Goal: Transaction & Acquisition: Purchase product/service

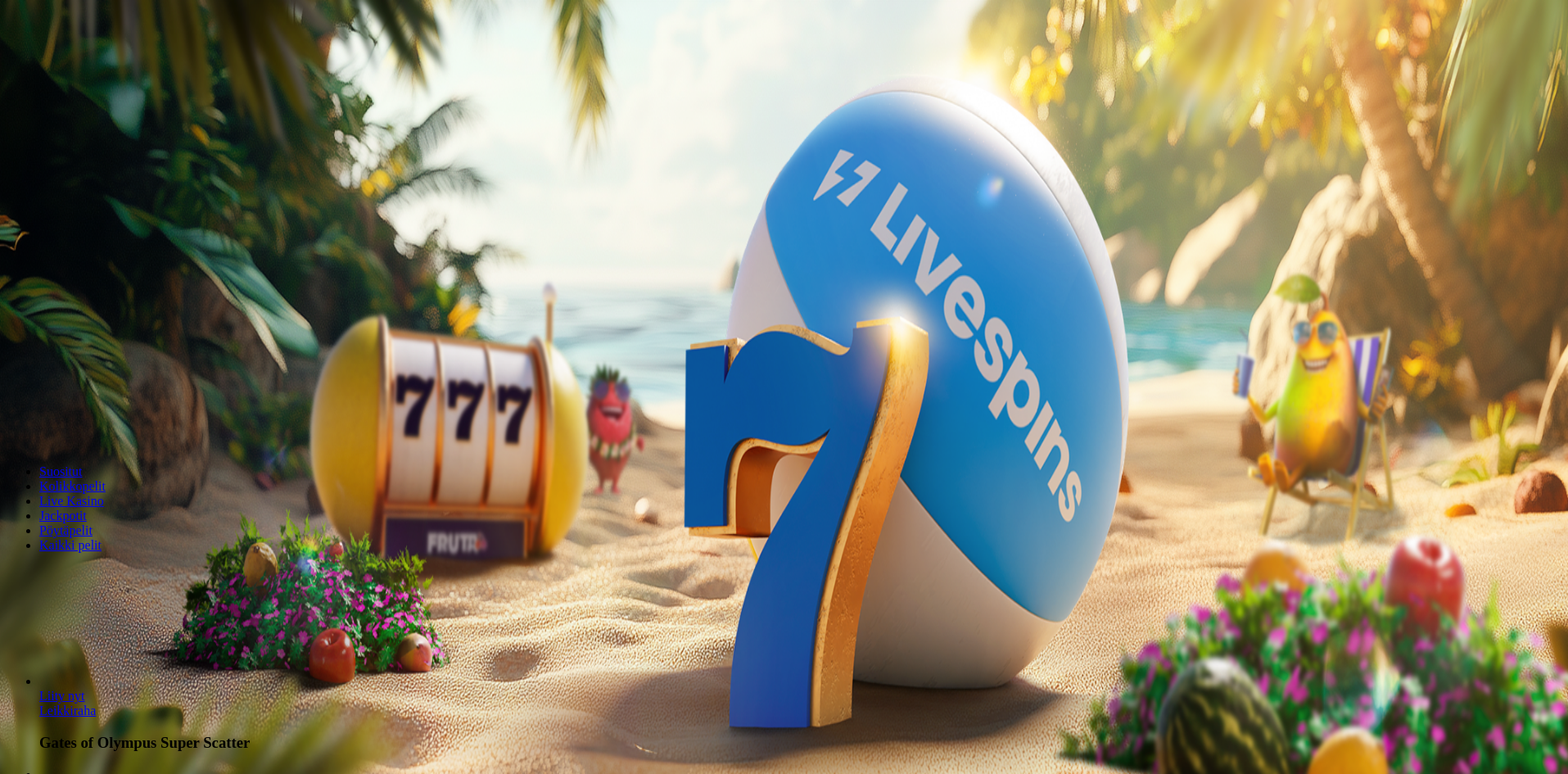
click at [110, 66] on span "Kirjaudu" at bounding box center [113, 59] width 40 height 12
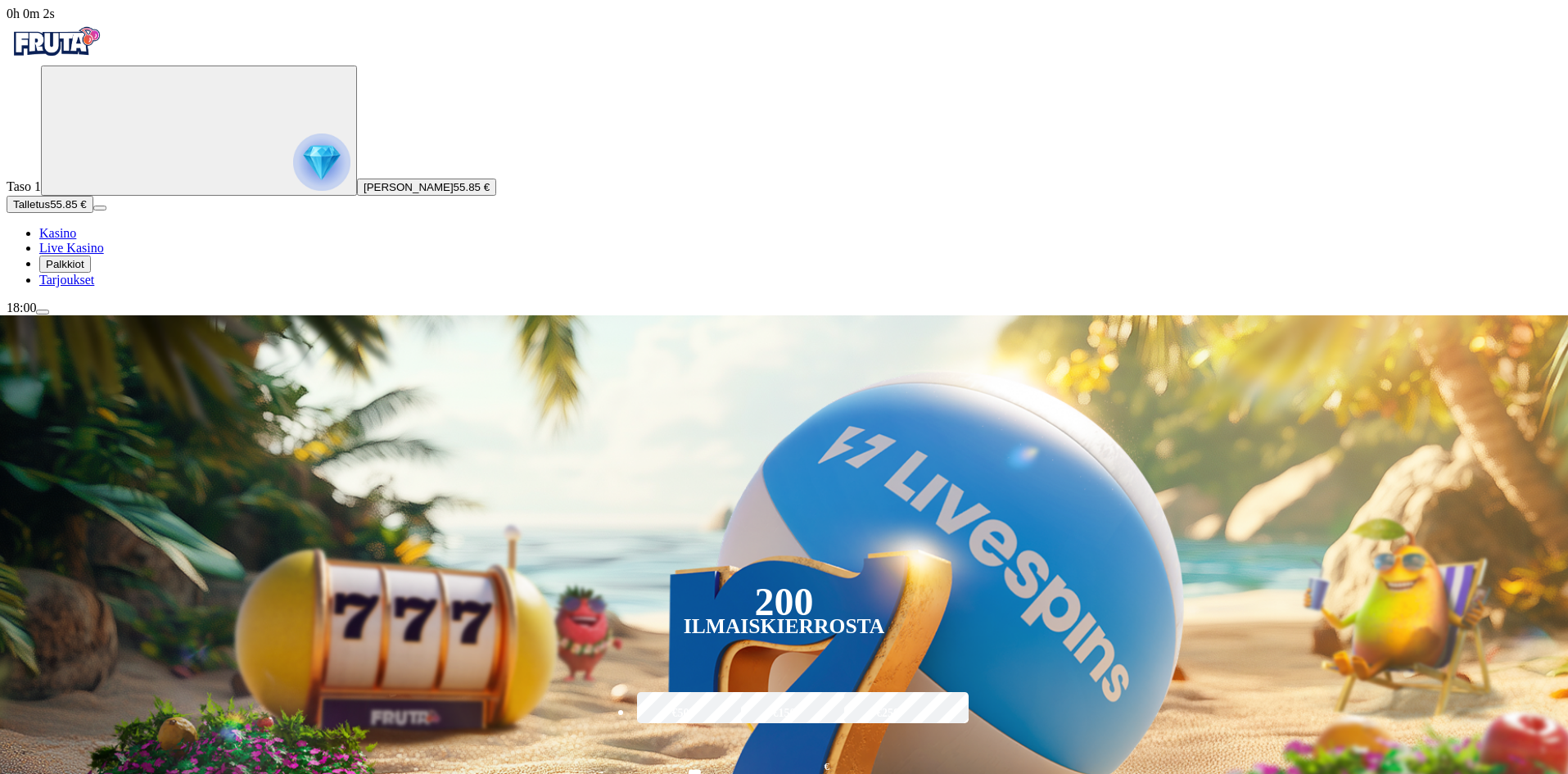
click at [94, 255] on span "Live Kasino" at bounding box center [71, 247] width 65 height 14
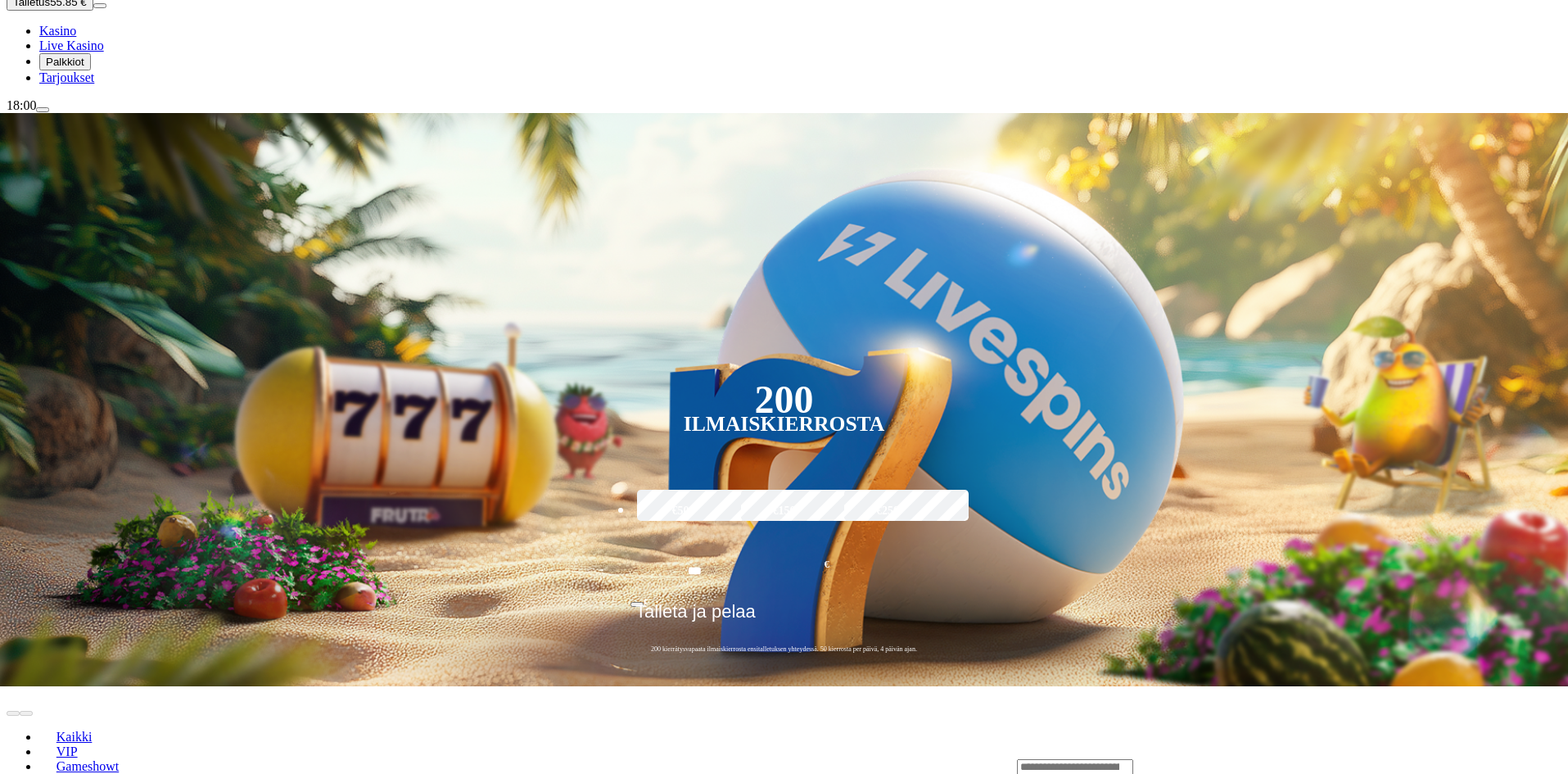
scroll to position [164, 0]
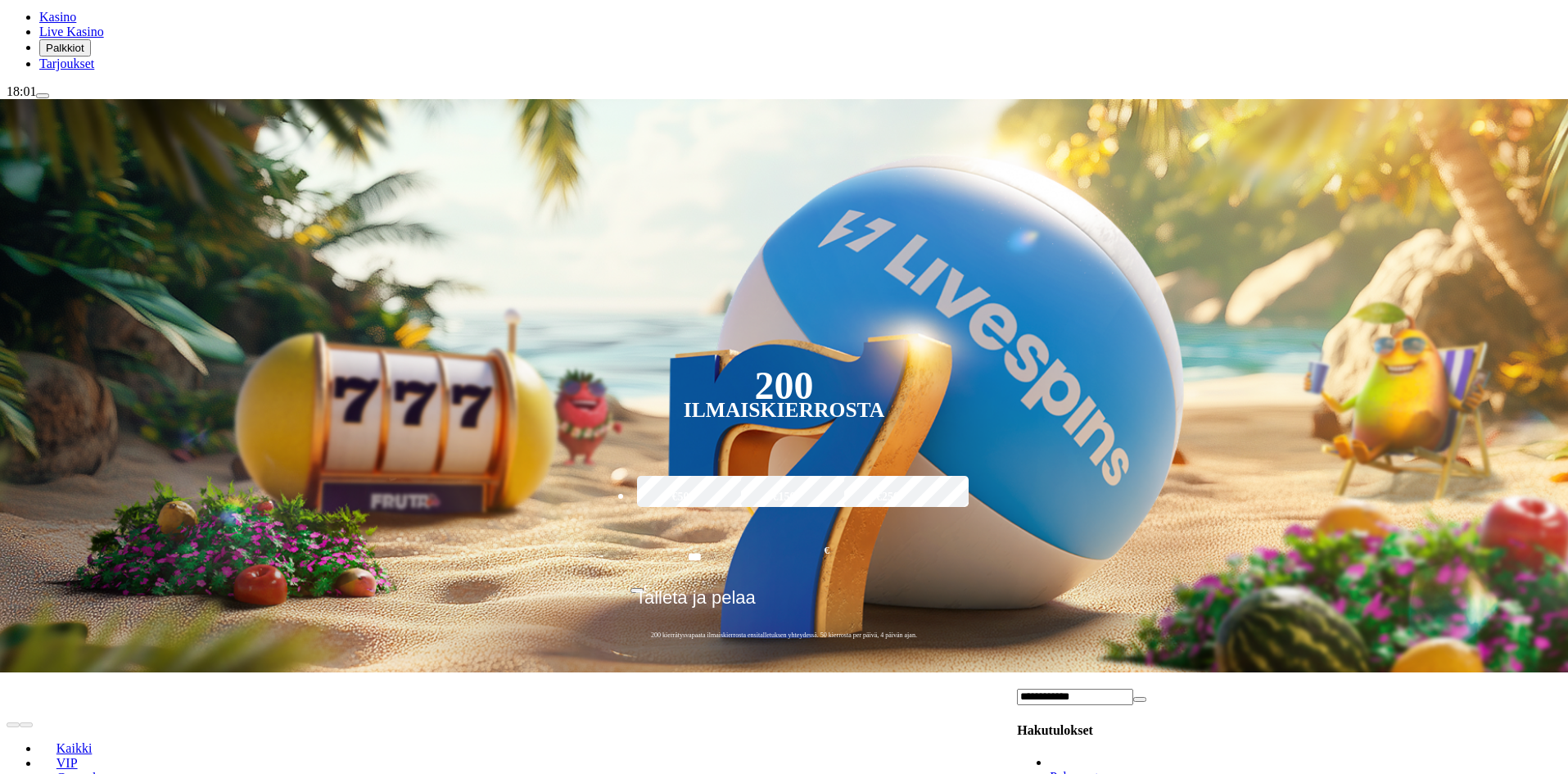
scroll to position [410, 0]
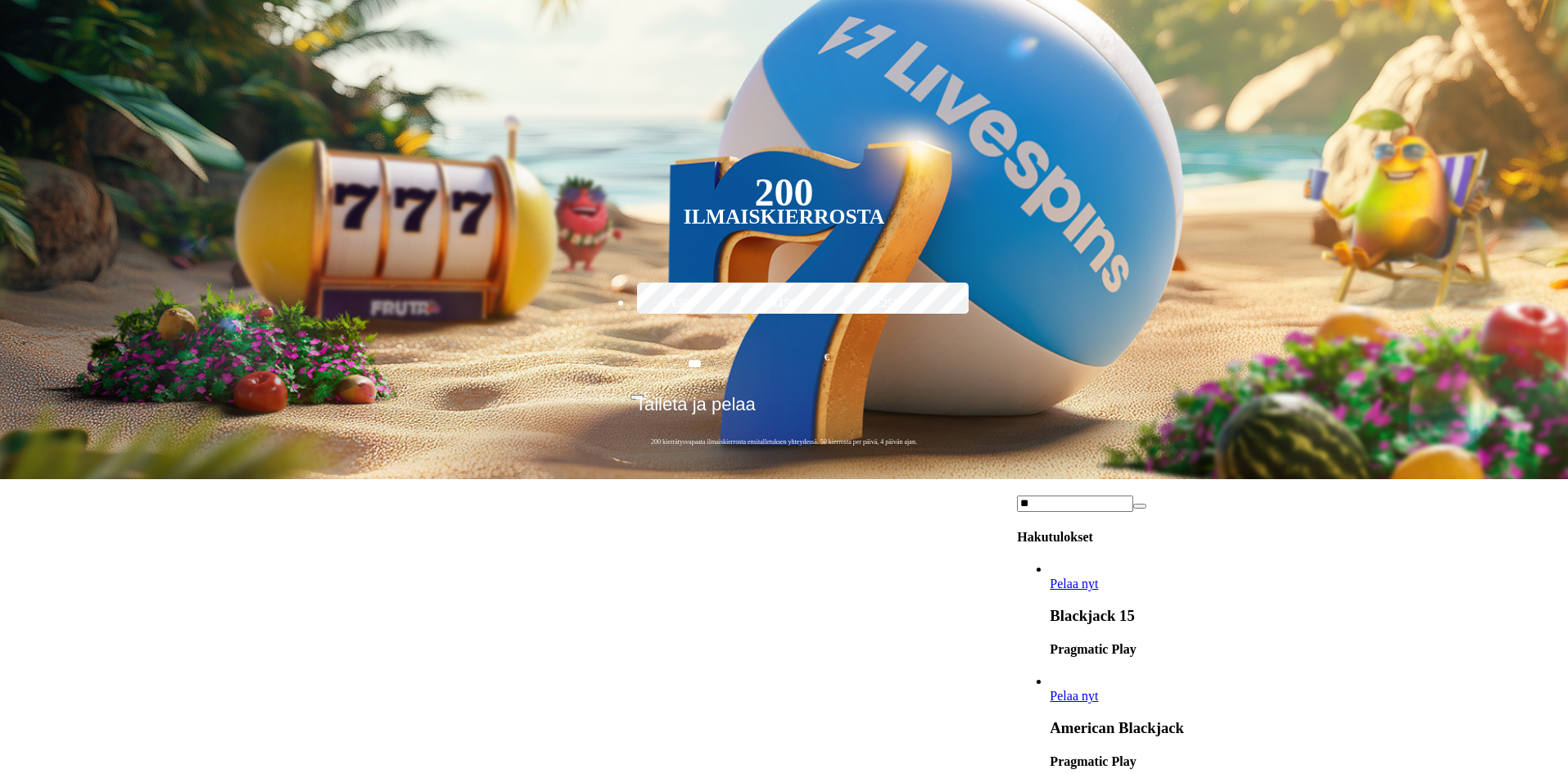
type input "*"
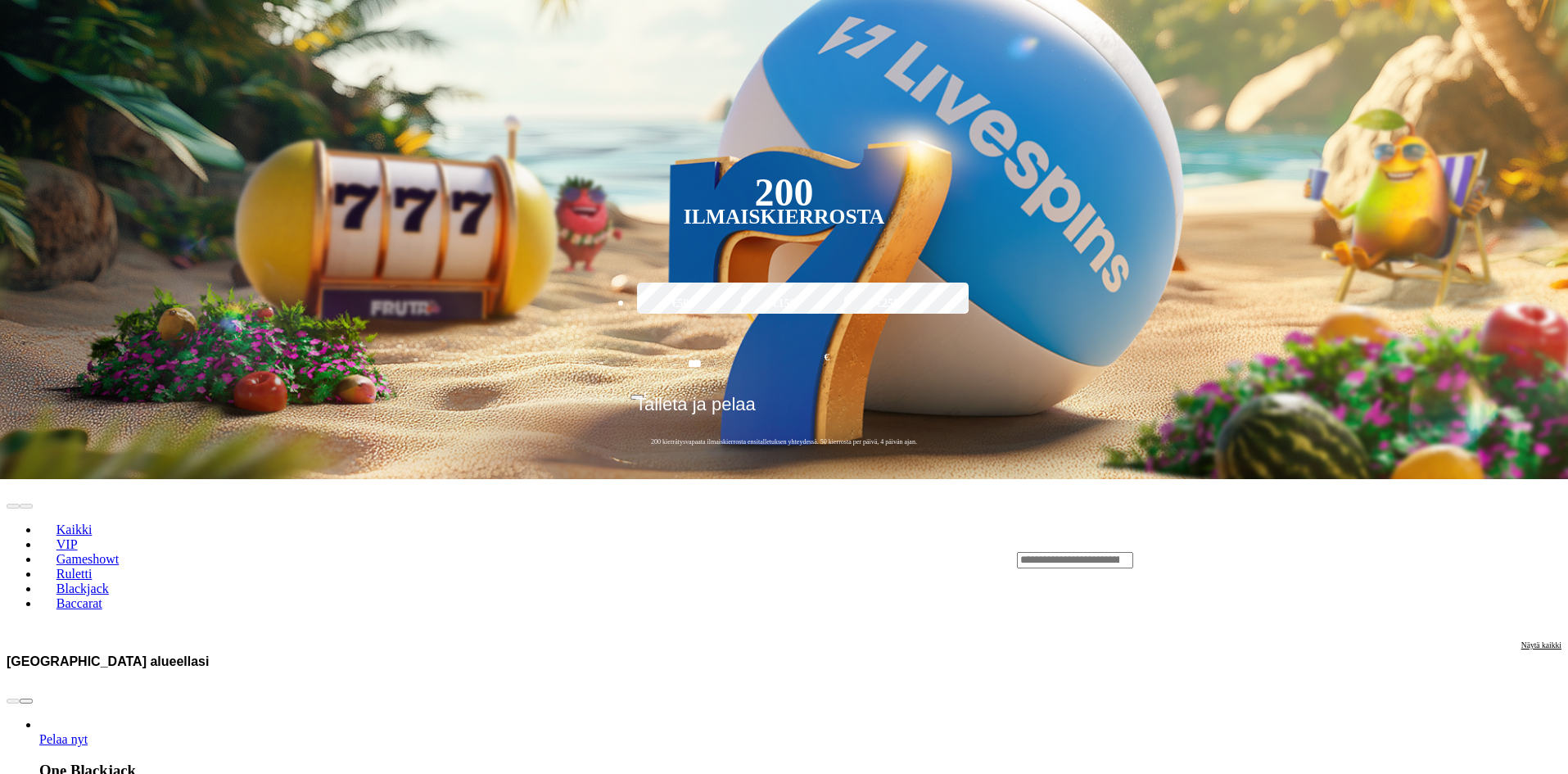
click at [1136, 479] on header "Kaikki VIP Gameshowt Ruletti Blackjack Baccarat" at bounding box center [784, 559] width 1556 height 161
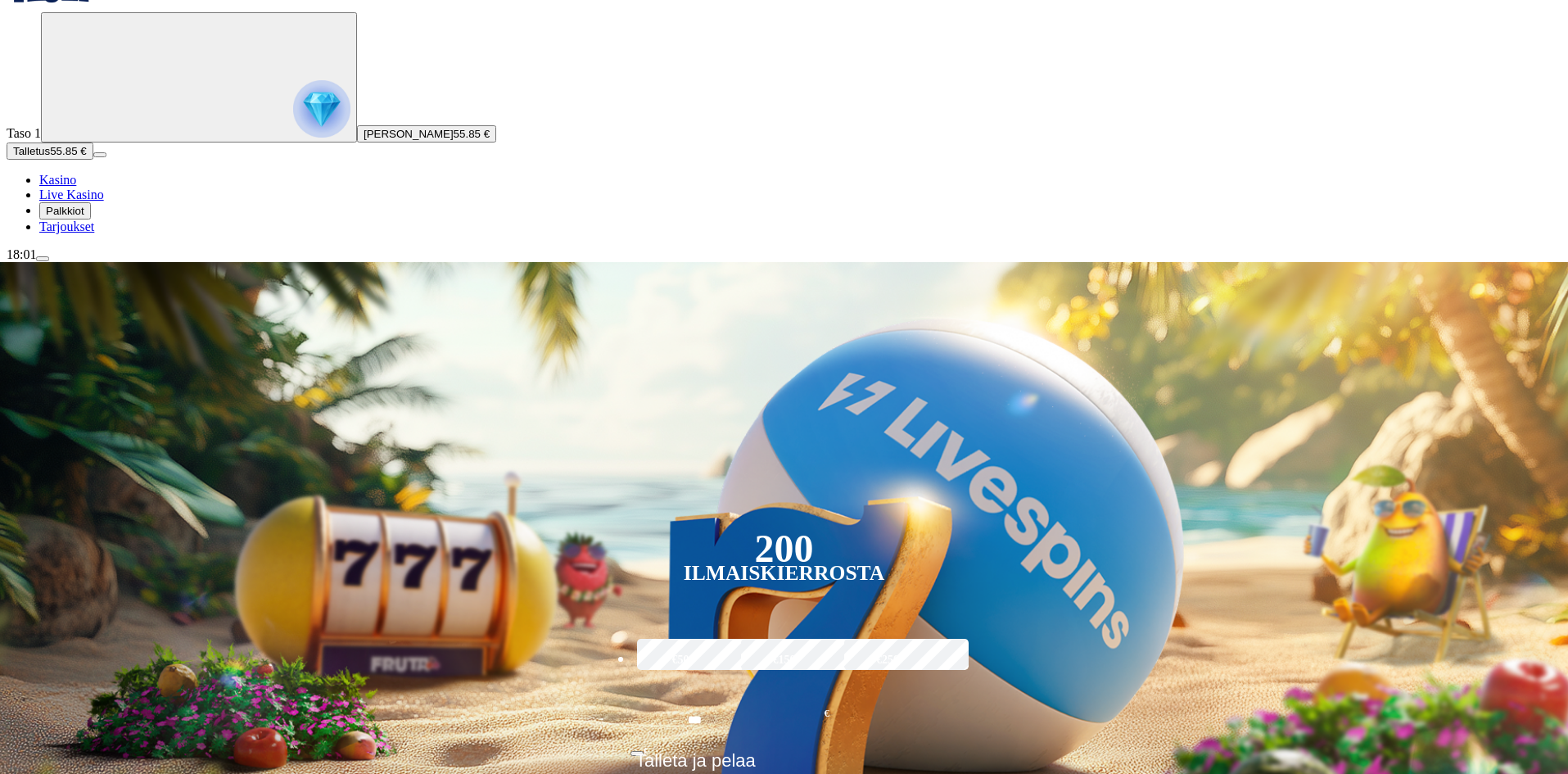
scroll to position [164, 0]
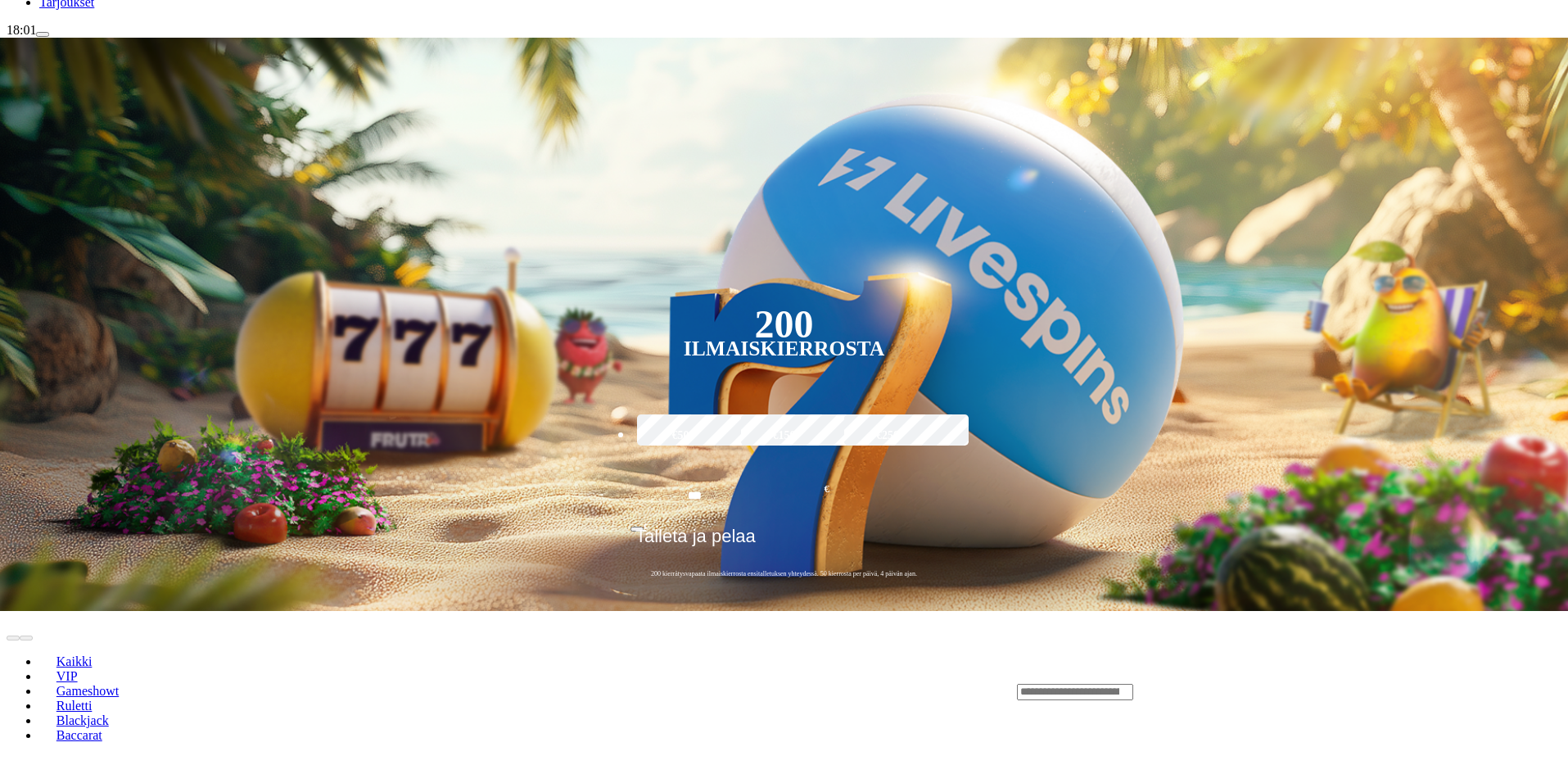
scroll to position [246, 0]
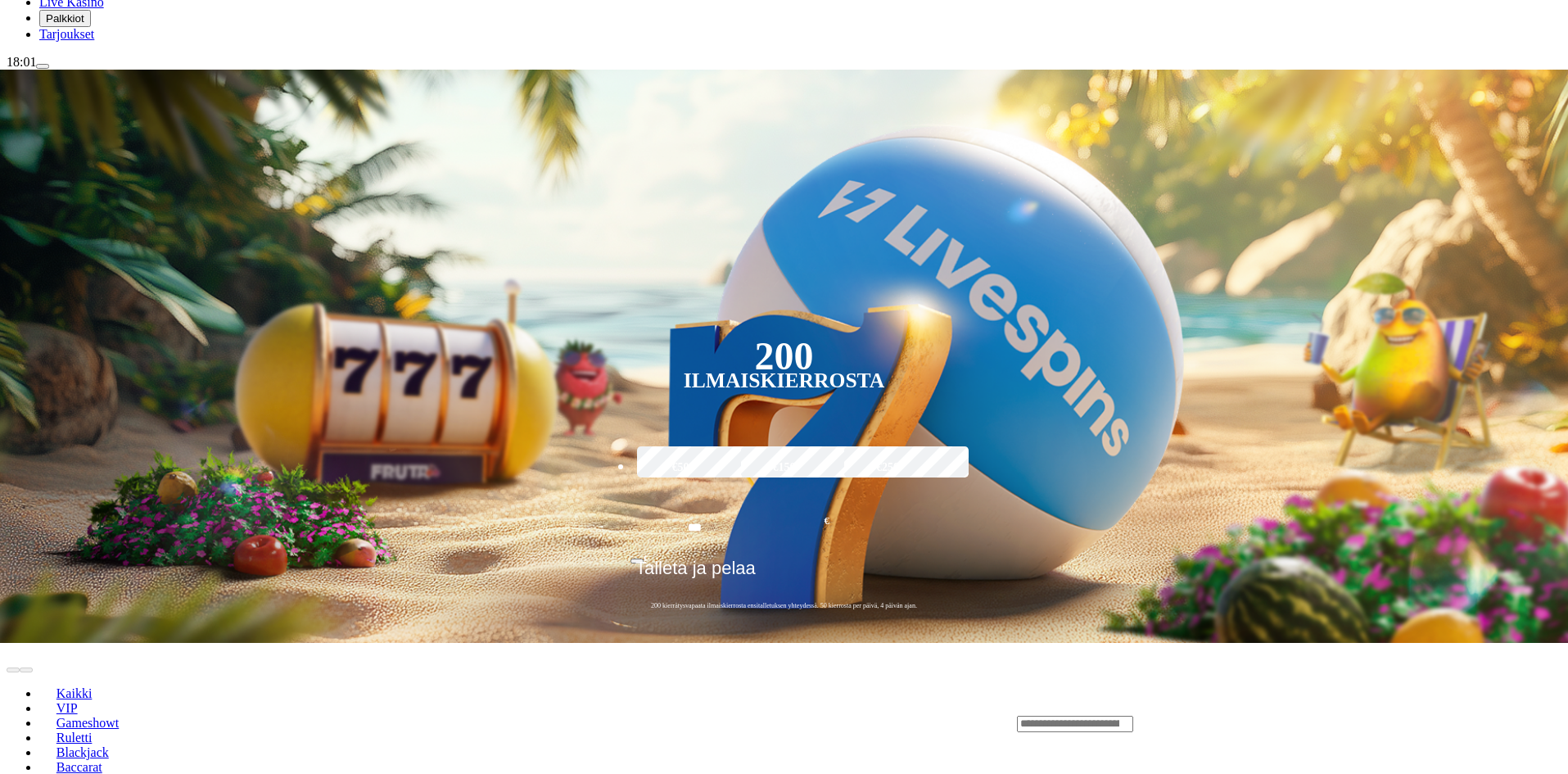
click at [1134, 716] on input "Search" at bounding box center [1075, 724] width 116 height 16
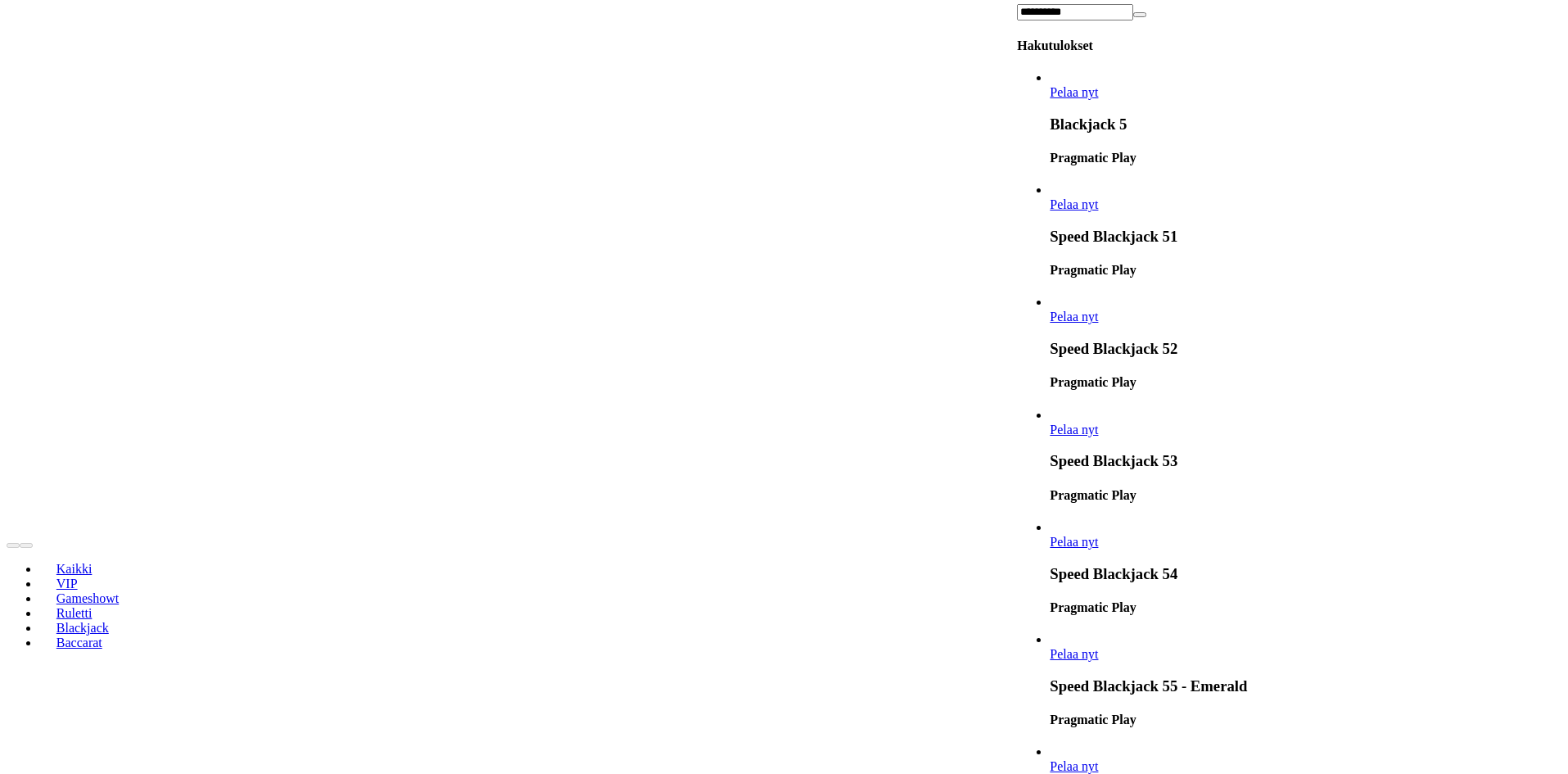
scroll to position [536, 0]
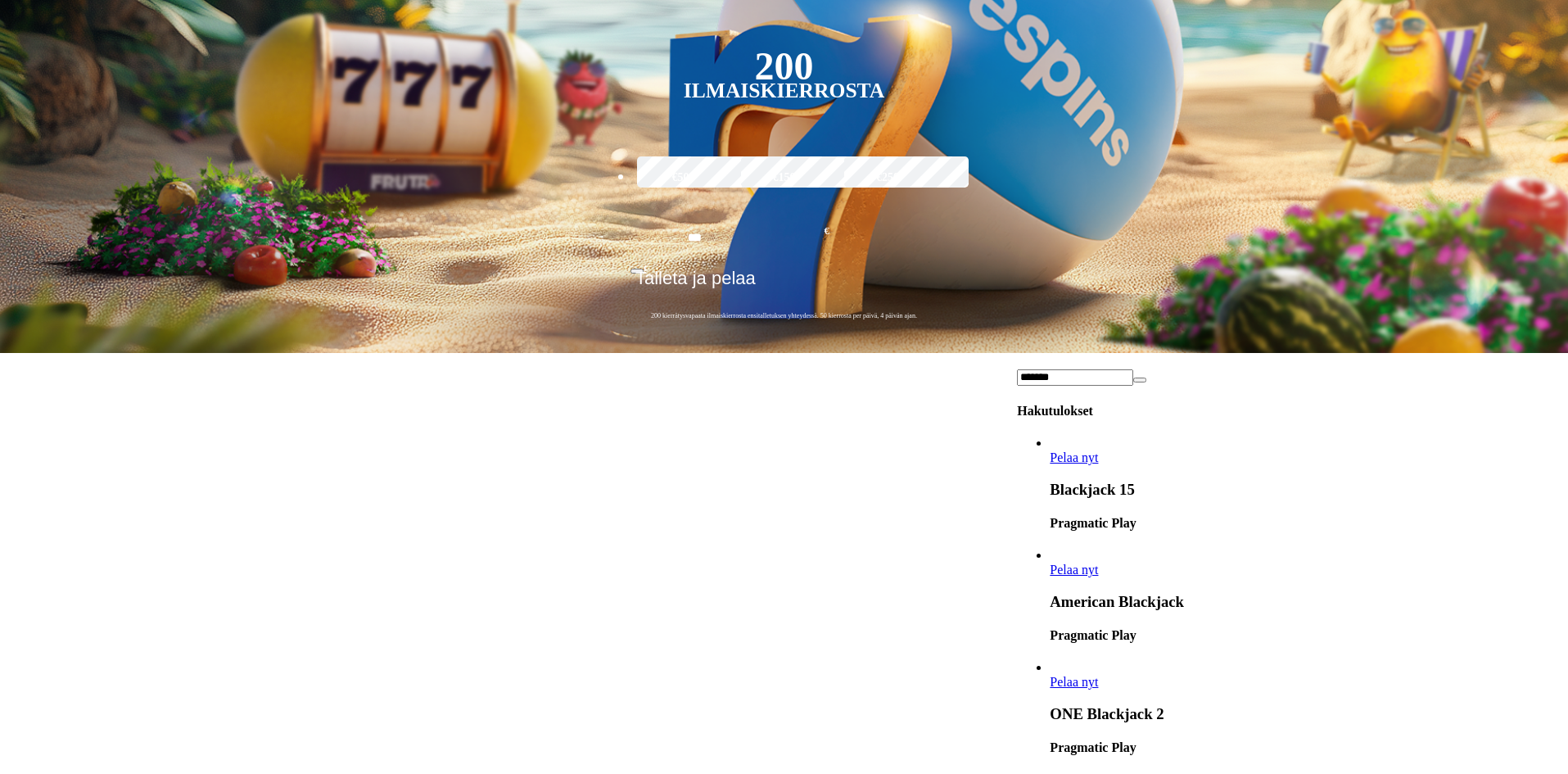
type input "*******"
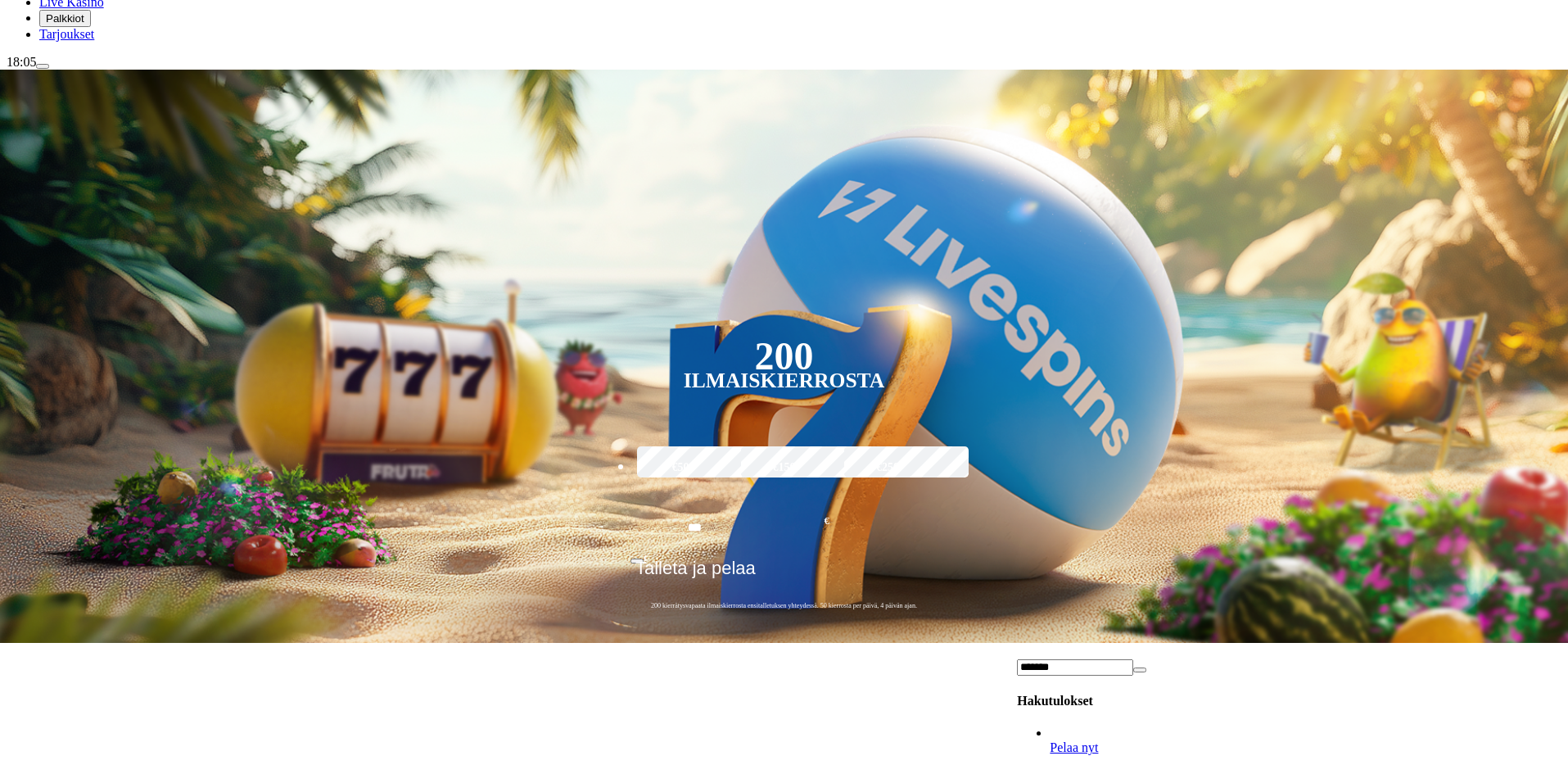
scroll to position [246, 0]
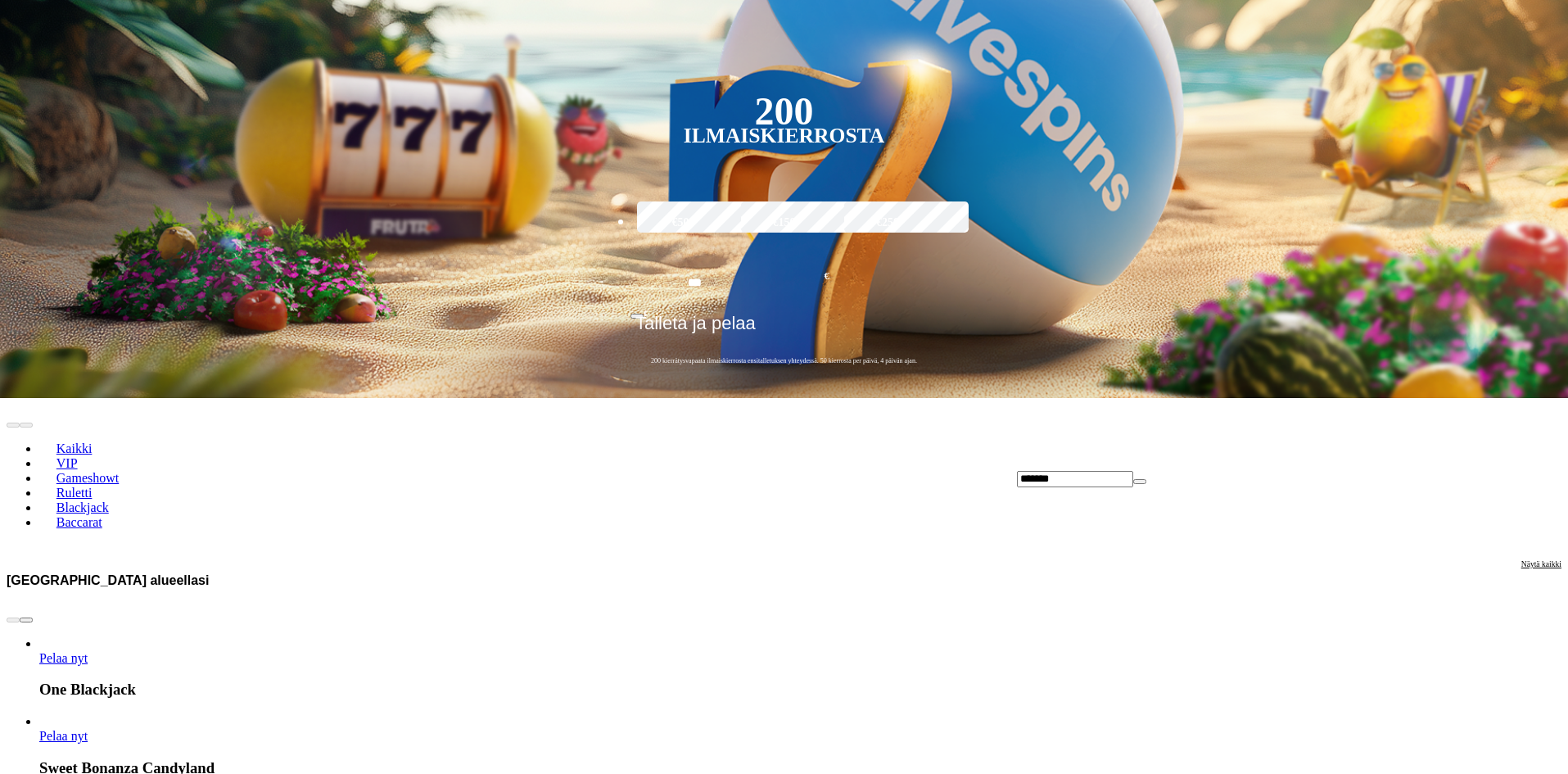
scroll to position [492, 0]
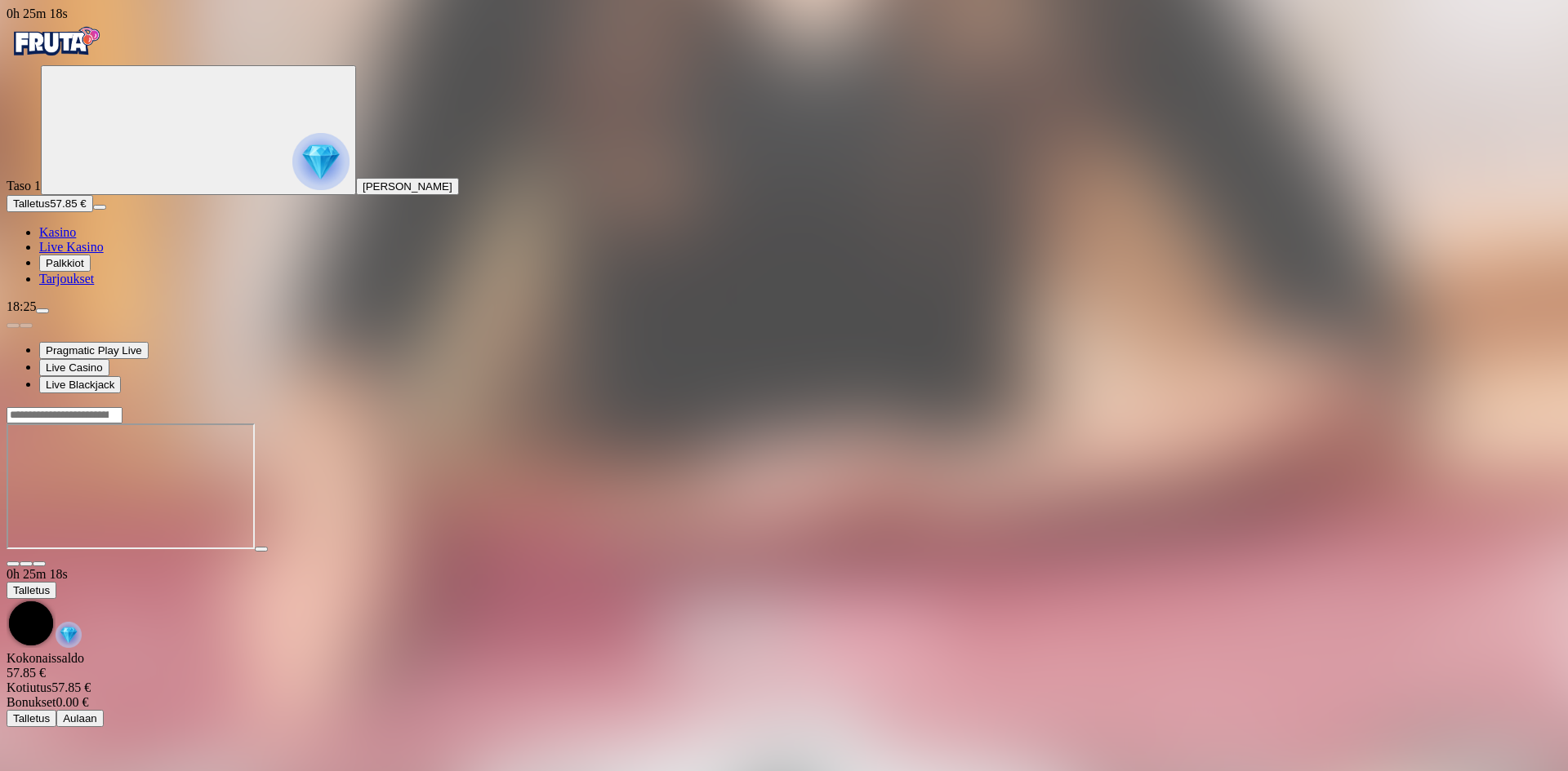
click at [13, 565] on span "close icon" at bounding box center [13, 565] width 0 height 0
